Goal: Task Accomplishment & Management: Manage account settings

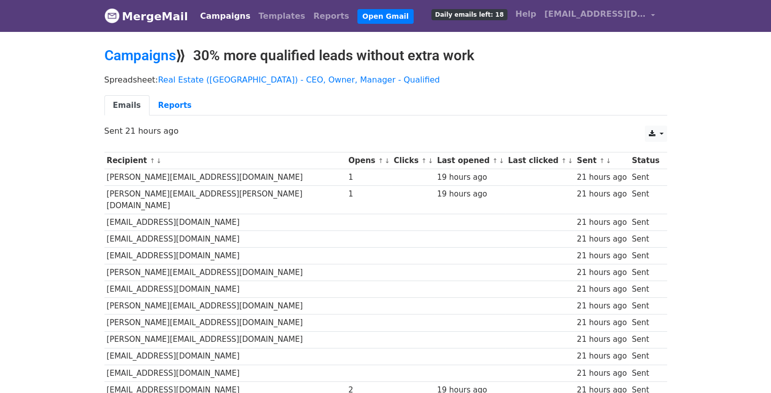
click at [148, 14] on link "MergeMail" at bounding box center [146, 16] width 84 height 21
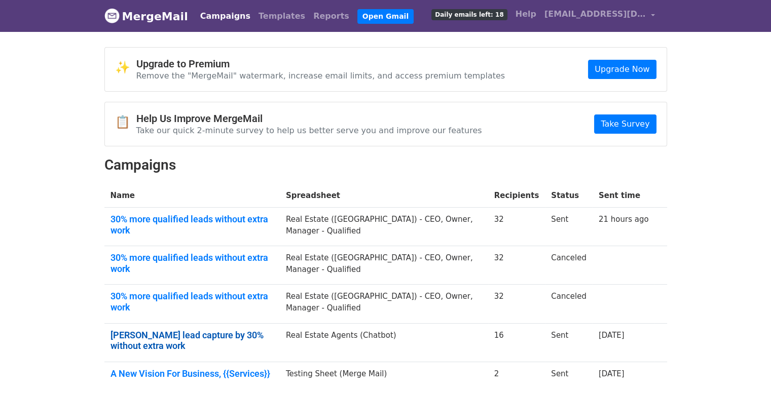
click at [168, 330] on link "Boost lead capture by 30% without extra work" at bounding box center [191, 341] width 163 height 22
drag, startPoint x: 245, startPoint y: 217, endPoint x: 43, endPoint y: 241, distance: 203.6
click at [43, 241] on body "MergeMail Campaigns Templates Reports Open Gmail Daily emails left: 18 Help kra…" at bounding box center [385, 219] width 771 height 438
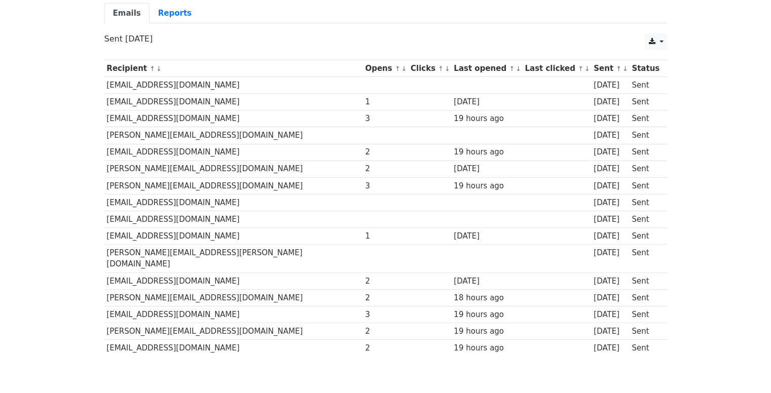
scroll to position [93, 0]
